Goal: Task Accomplishment & Management: Manage account settings

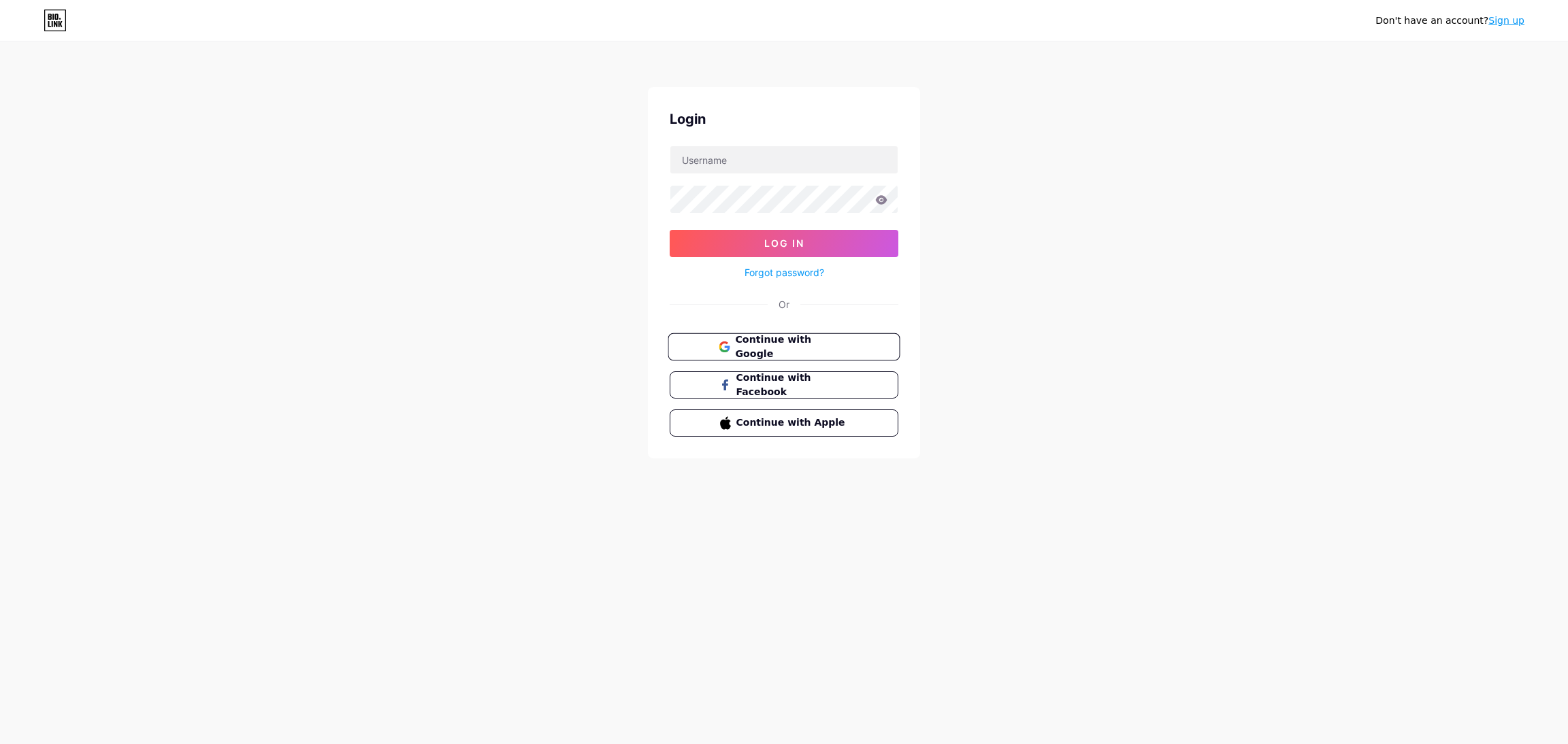
click at [877, 345] on button "Continue with Google" at bounding box center [783, 347] width 232 height 28
click at [769, 344] on span "Continue with Google" at bounding box center [791, 347] width 114 height 29
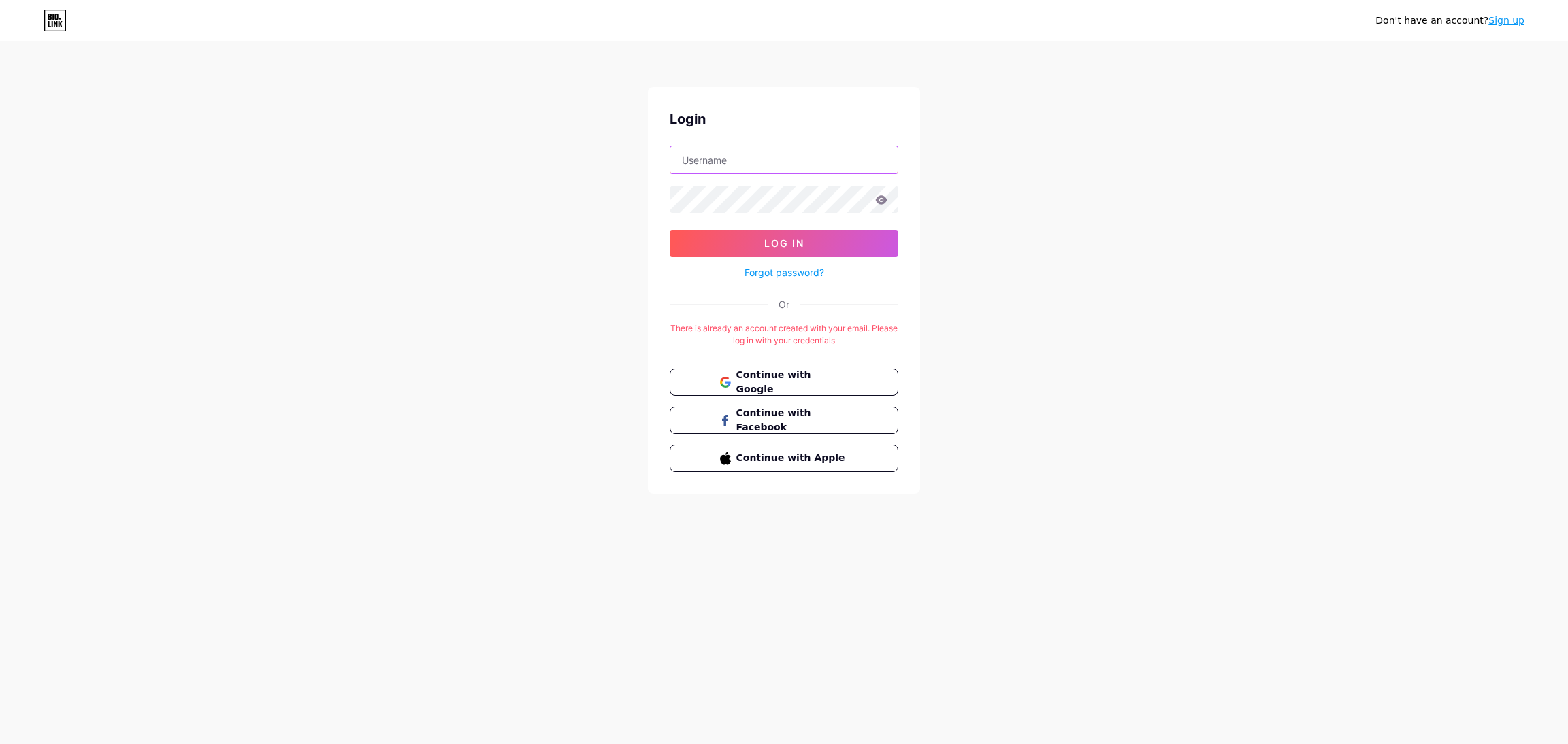
click at [804, 162] on input "text" at bounding box center [784, 160] width 227 height 27
type input "krishp.gema@gmail.com"
click at [802, 271] on link "Forgot password?" at bounding box center [784, 272] width 79 height 15
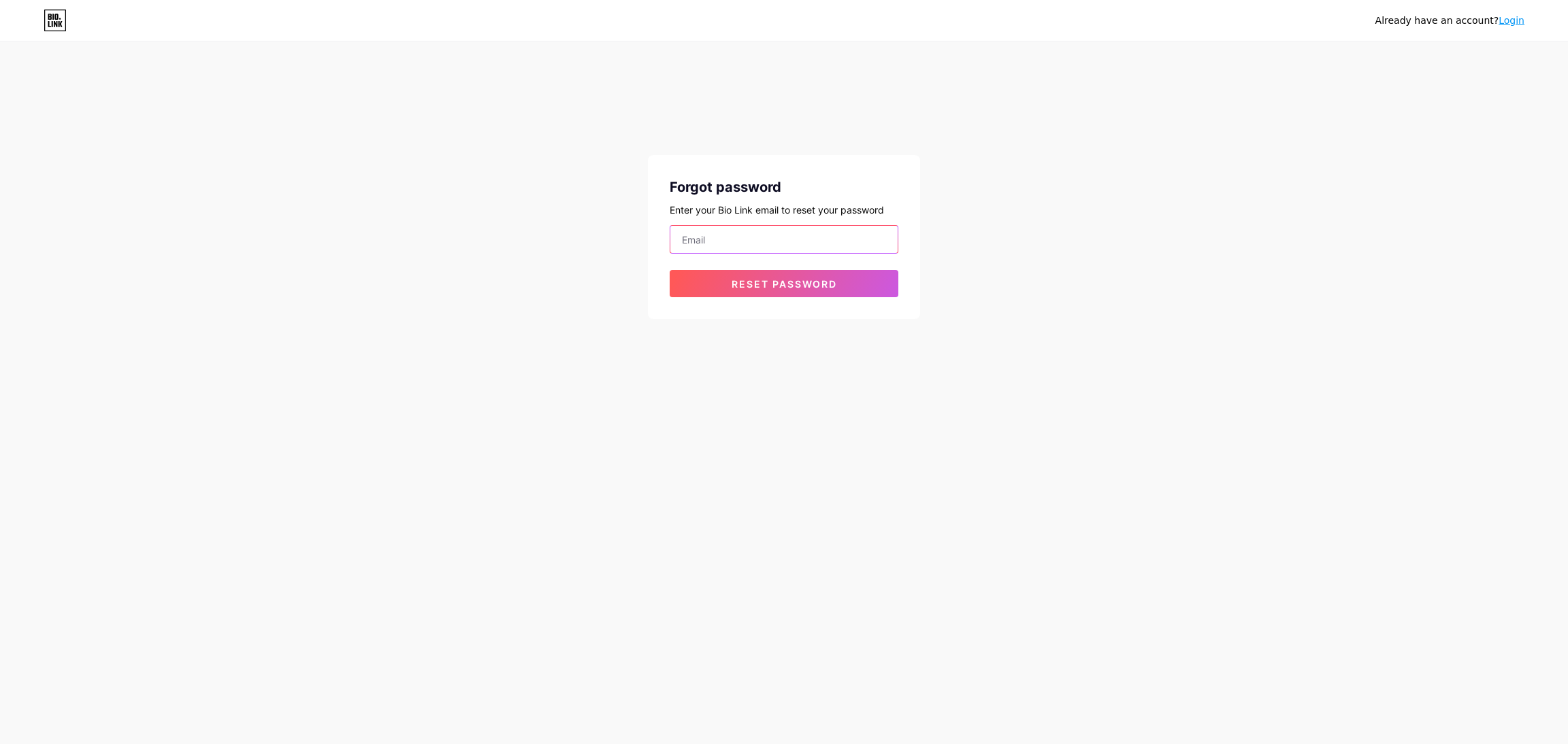
click at [791, 236] on input "email" at bounding box center [784, 239] width 227 height 27
type input "krishp.gema@gmail.com"
click at [817, 285] on span "Reset password" at bounding box center [784, 284] width 105 height 12
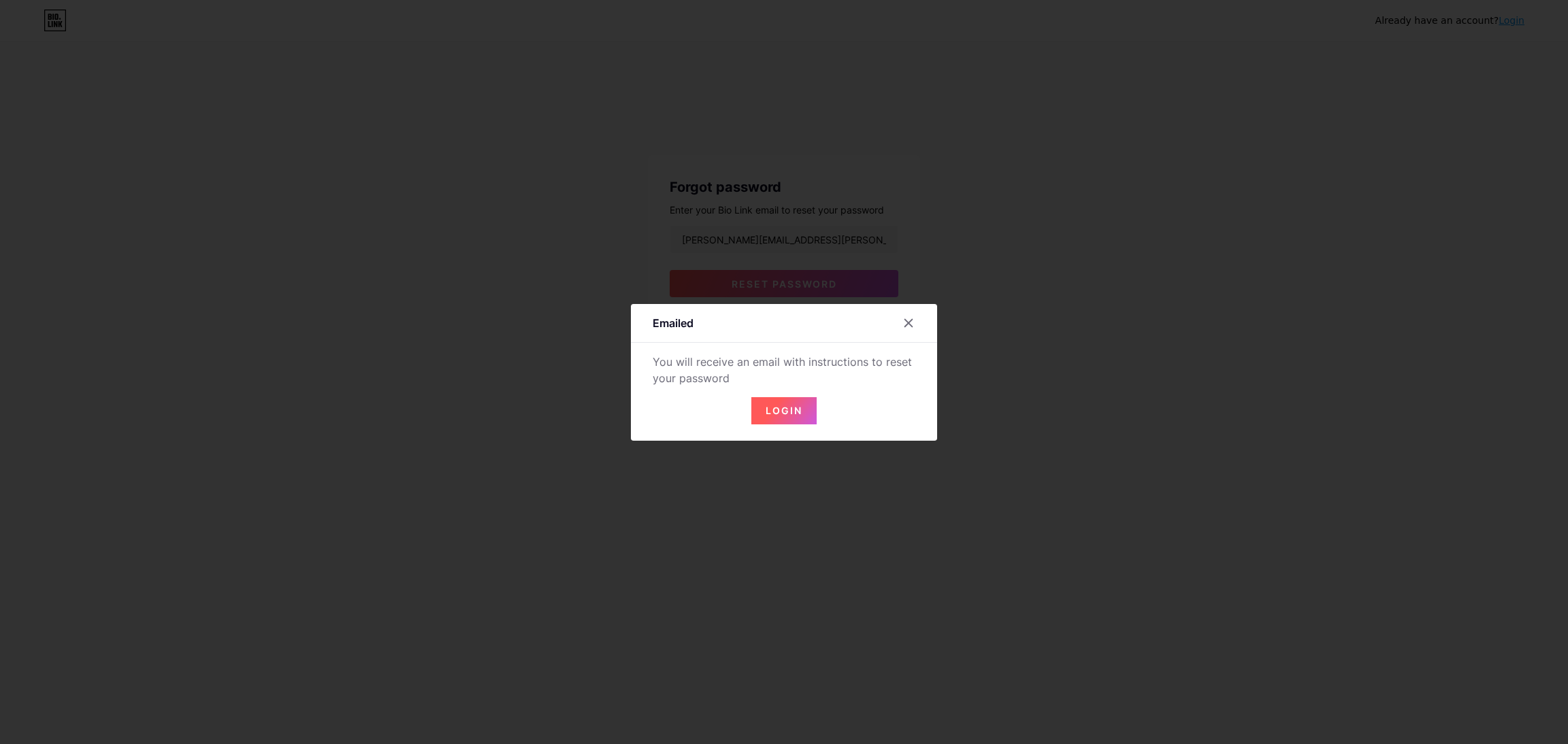
click at [789, 405] on span "Login" at bounding box center [783, 410] width 37 height 12
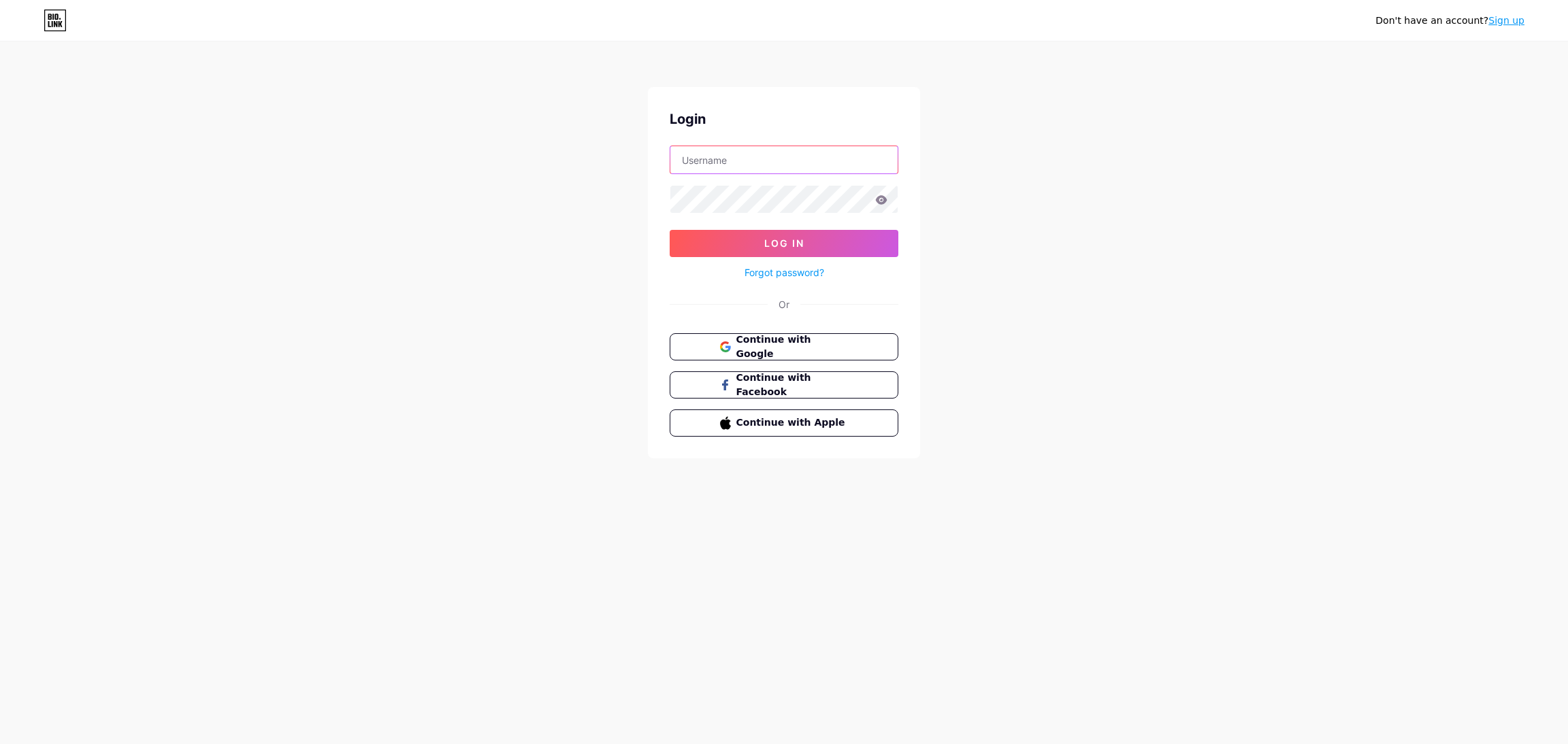
click at [809, 147] on input "text" at bounding box center [784, 160] width 227 height 27
type input "krishp.gema@gmail.com"
click at [836, 151] on input "krishp.gema@gmail.com" at bounding box center [784, 160] width 227 height 27
click at [670, 230] on button "Log In" at bounding box center [784, 243] width 229 height 27
click at [881, 232] on button "Log In" at bounding box center [784, 243] width 229 height 27
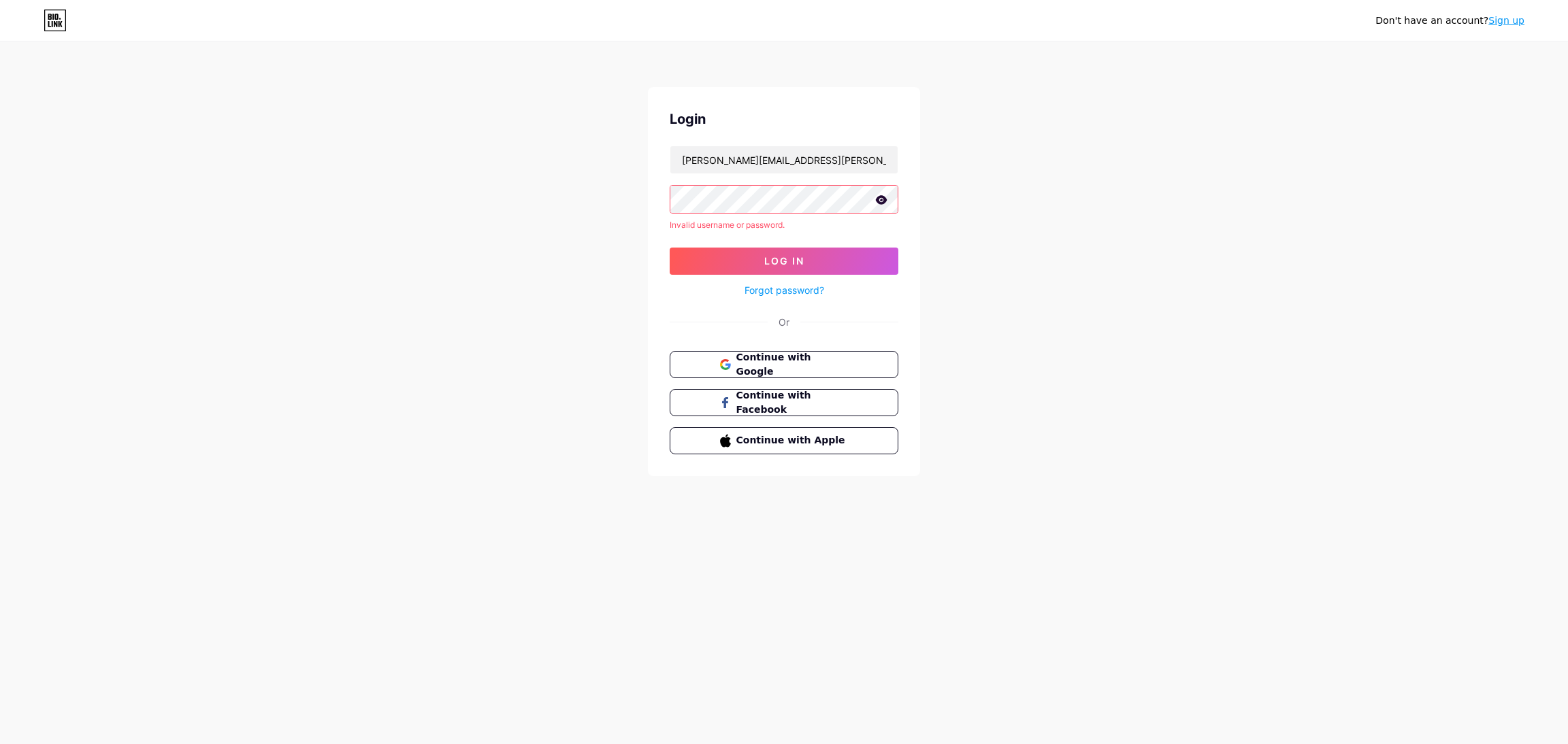
click at [883, 201] on icon at bounding box center [882, 199] width 12 height 9
click at [808, 261] on button "Log In" at bounding box center [784, 261] width 229 height 27
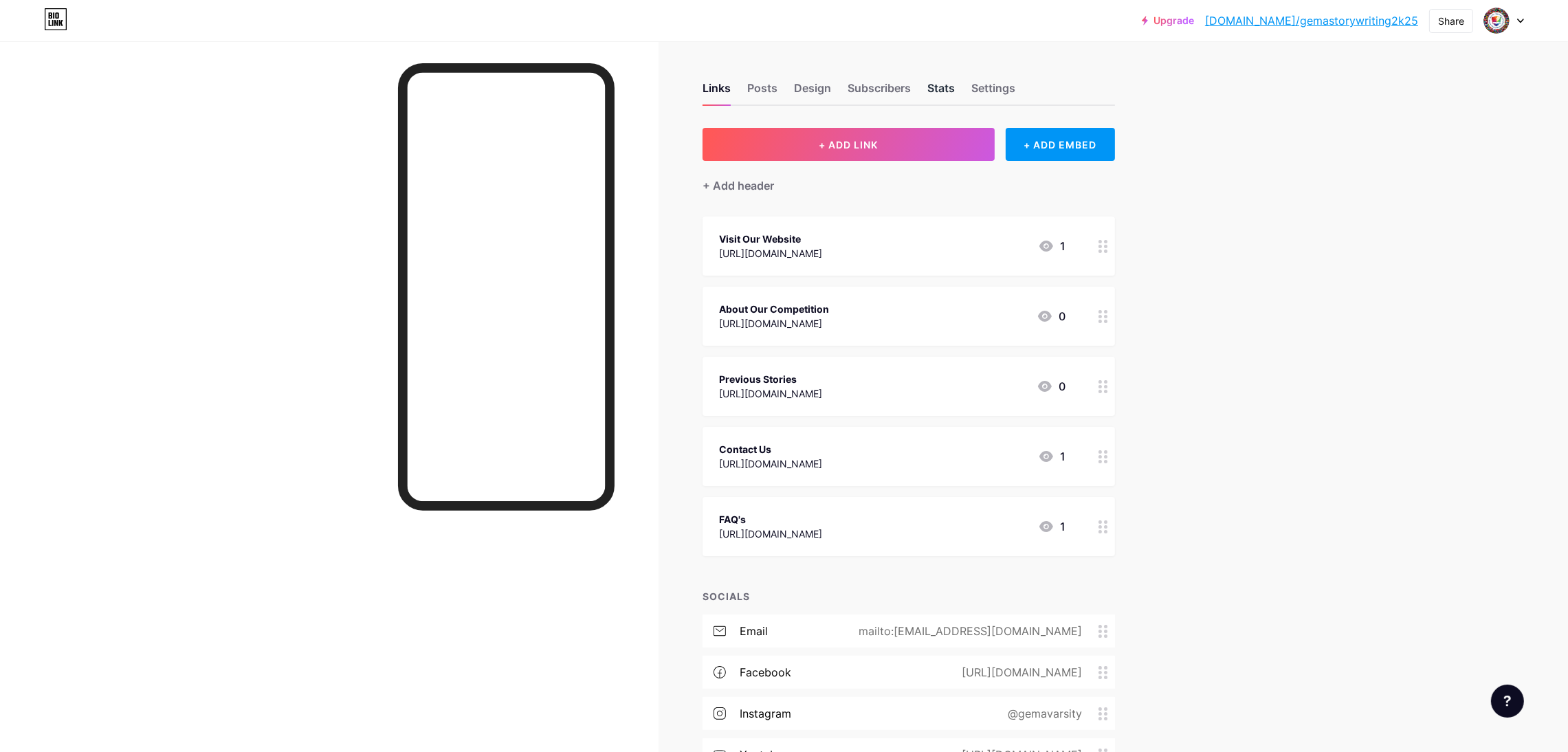
click at [950, 84] on div "Stats" at bounding box center [941, 92] width 27 height 25
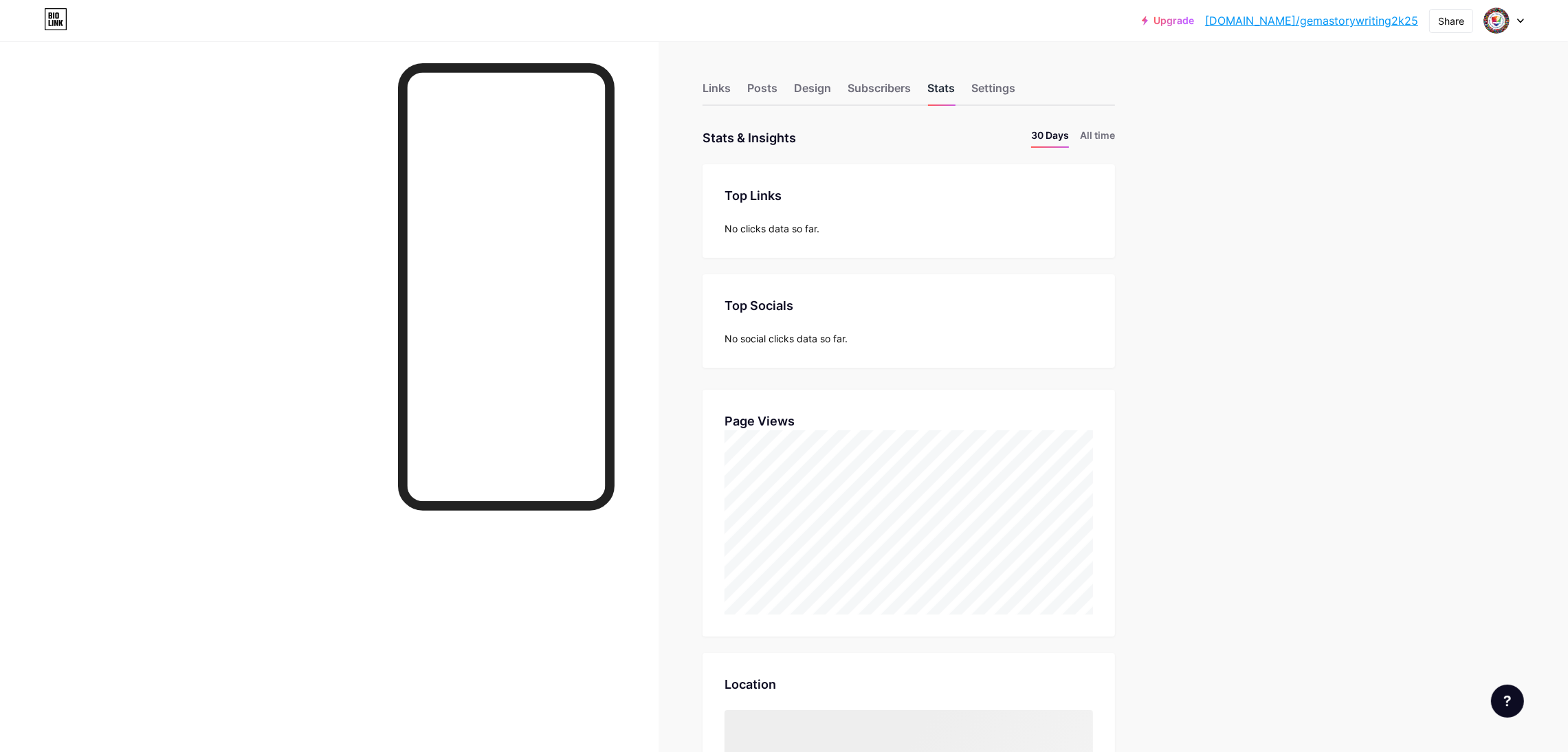
scroll to position [752, 1568]
click at [1108, 134] on li "All time" at bounding box center [1098, 138] width 35 height 20
